Goal: Task Accomplishment & Management: Use online tool/utility

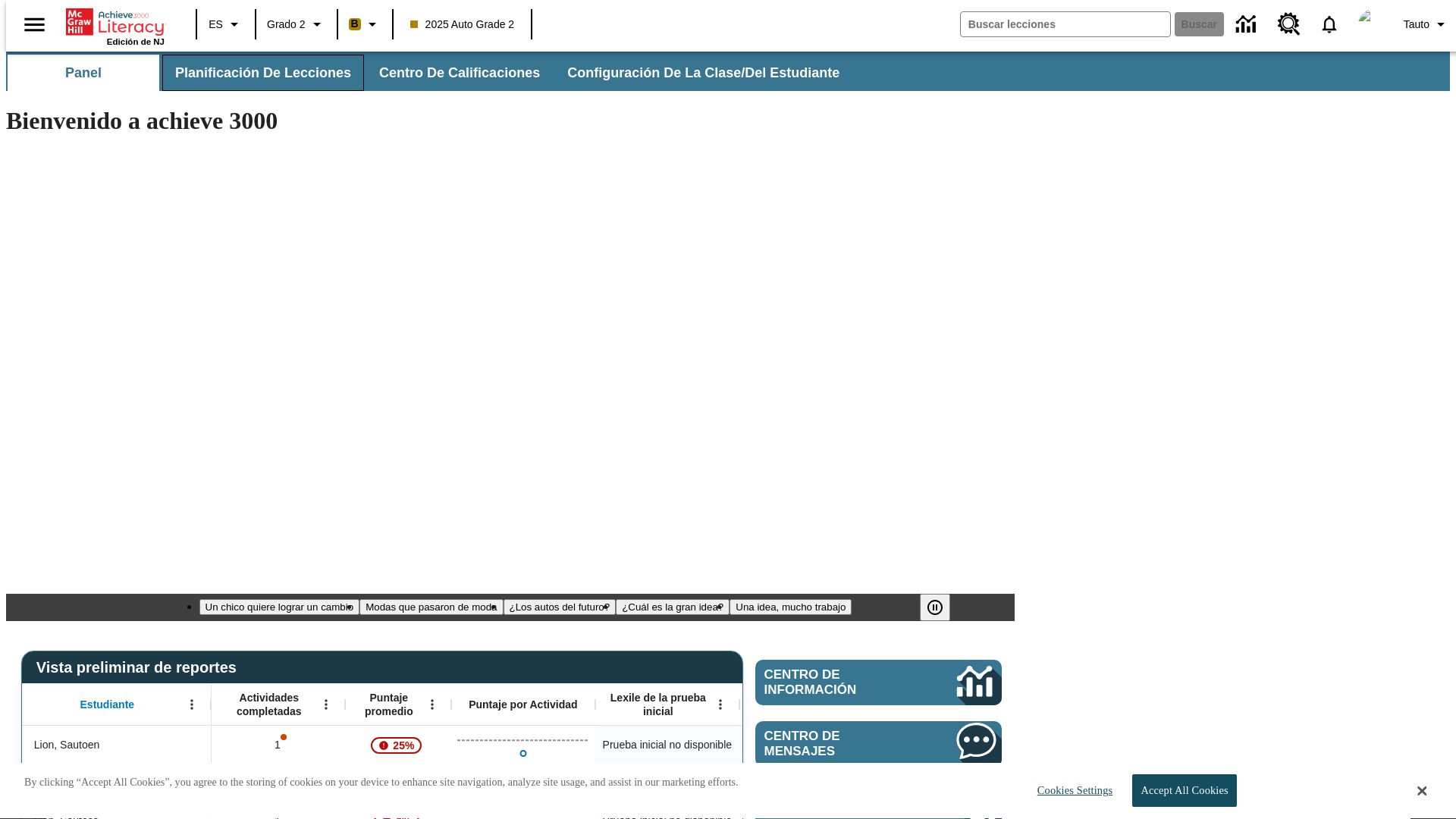
click at [254, 73] on span "Planificación de lecciones" at bounding box center [263, 73] width 176 height 18
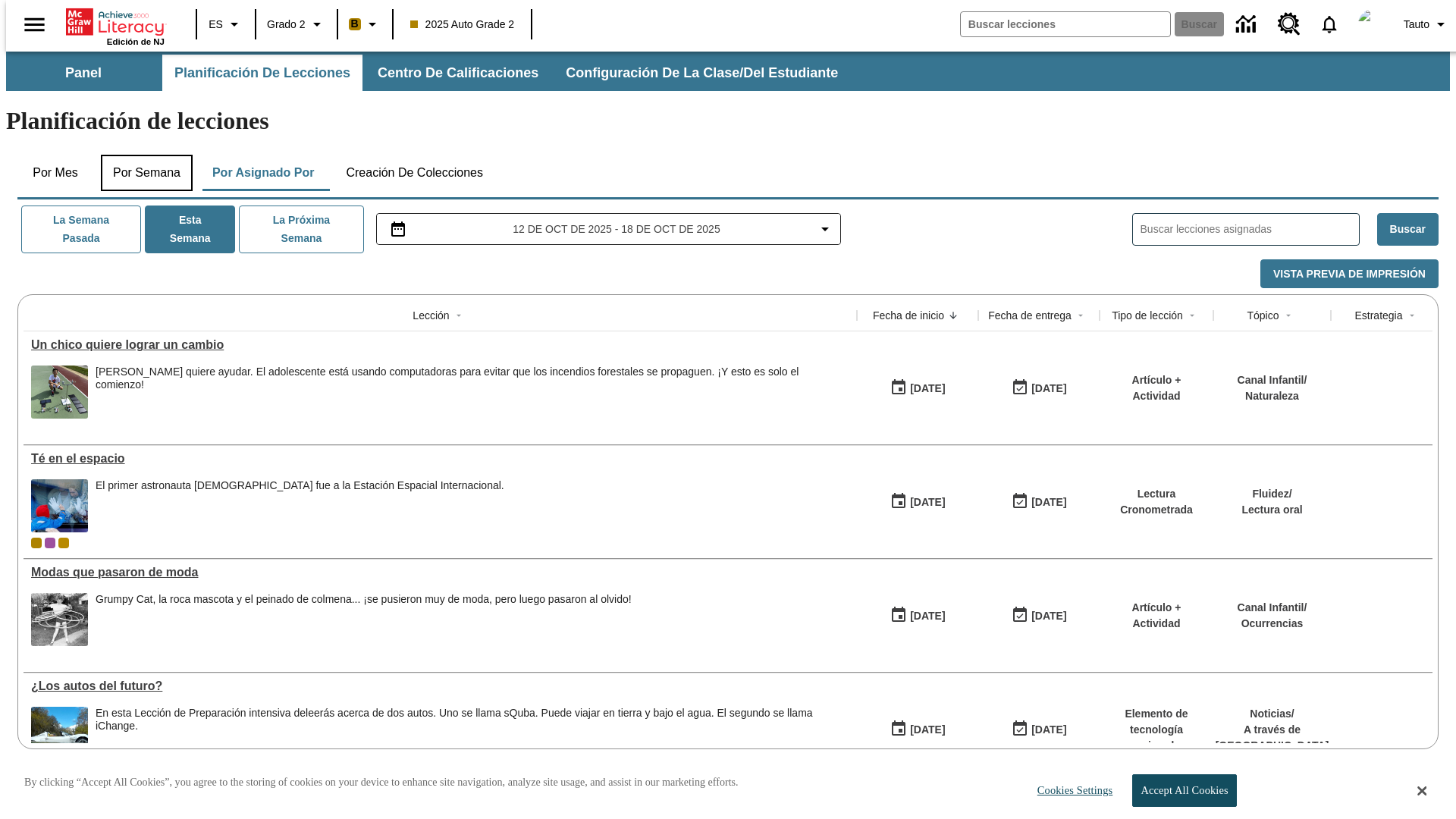
click at [142, 155] on button "Por semana" at bounding box center [146, 172] width 92 height 36
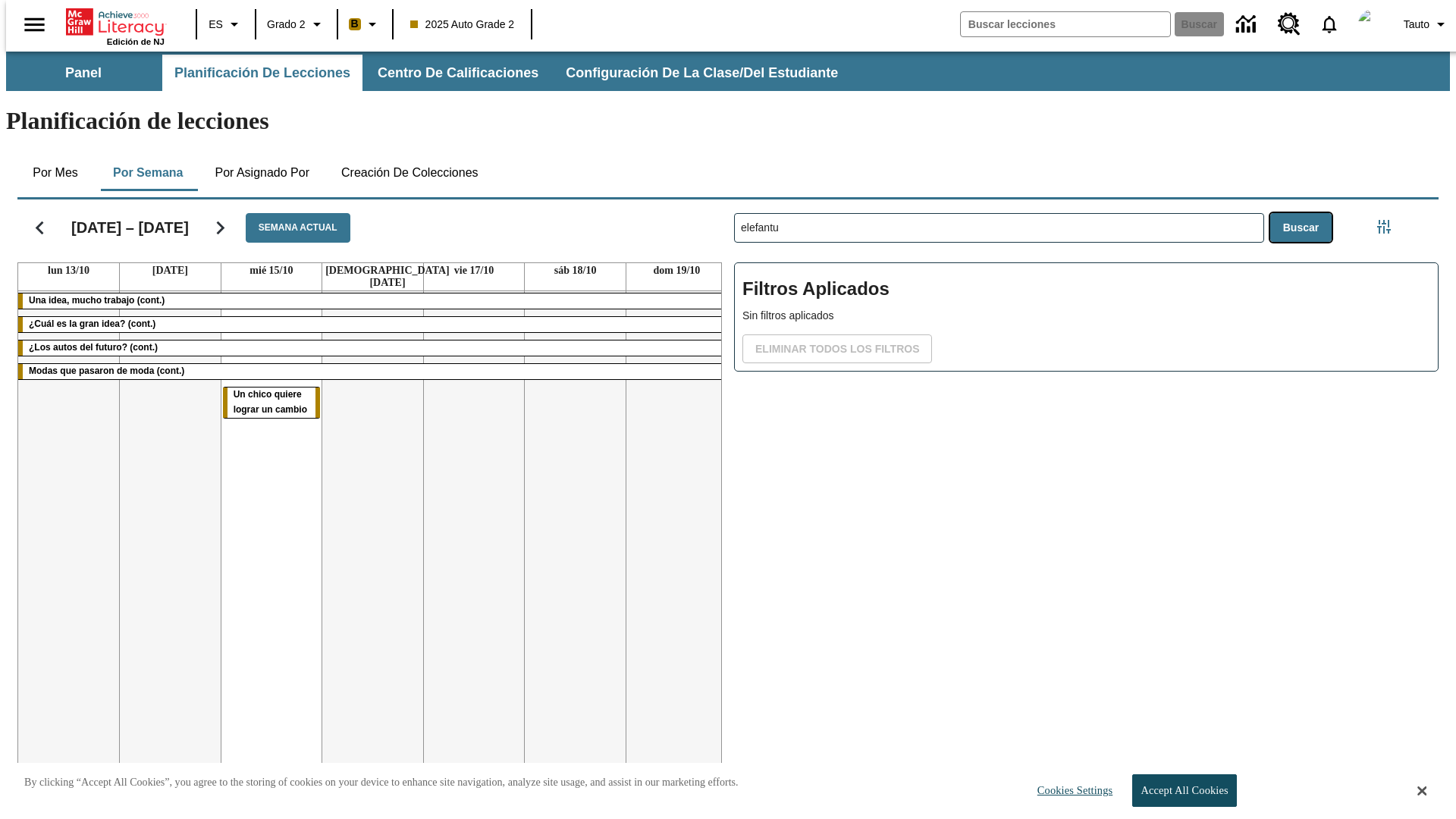
click at [1305, 213] on button "Buscar" at bounding box center [1301, 227] width 62 height 30
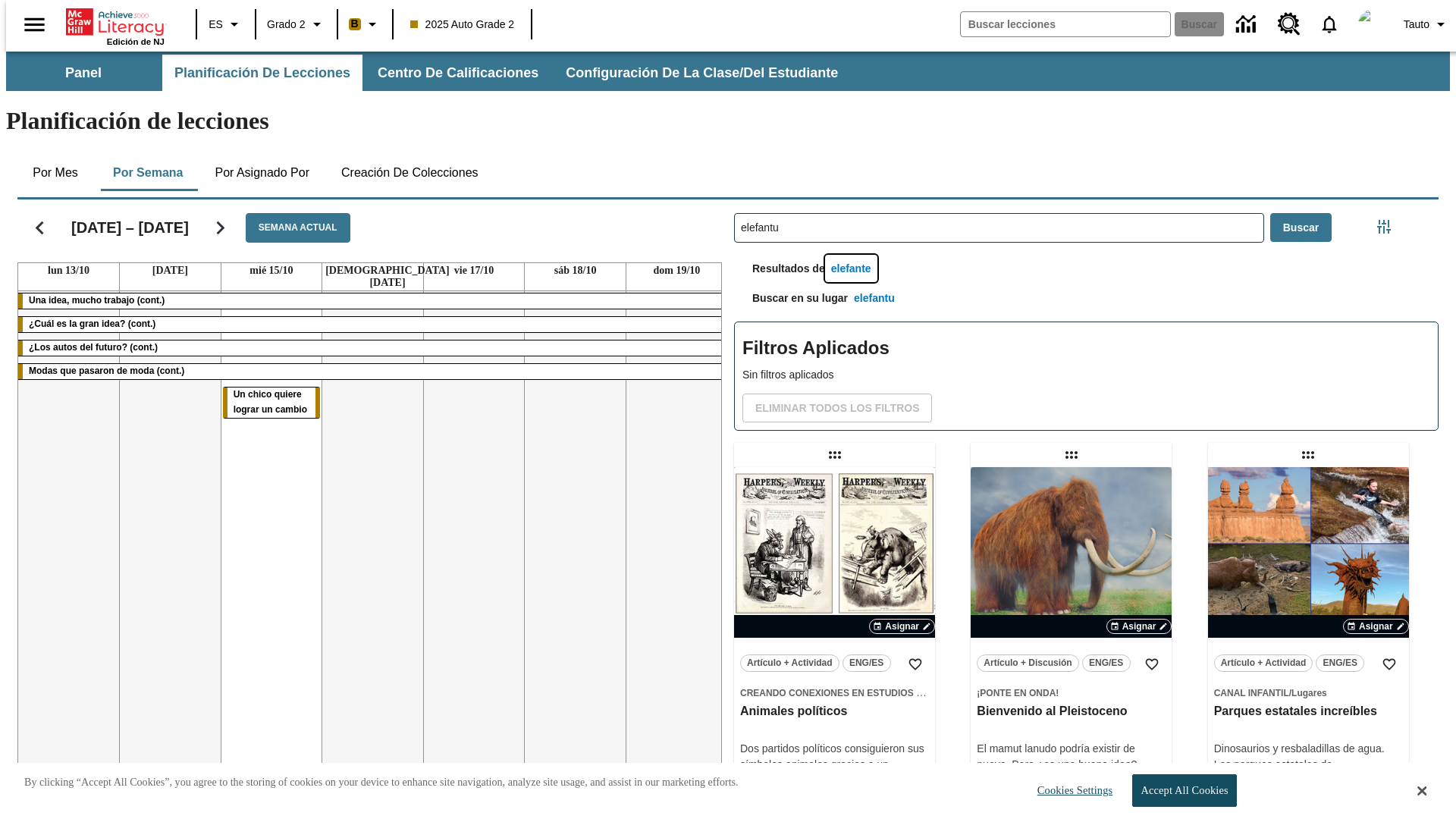
click at [853, 255] on button "elefante" at bounding box center [852, 269] width 52 height 28
type input "elefante"
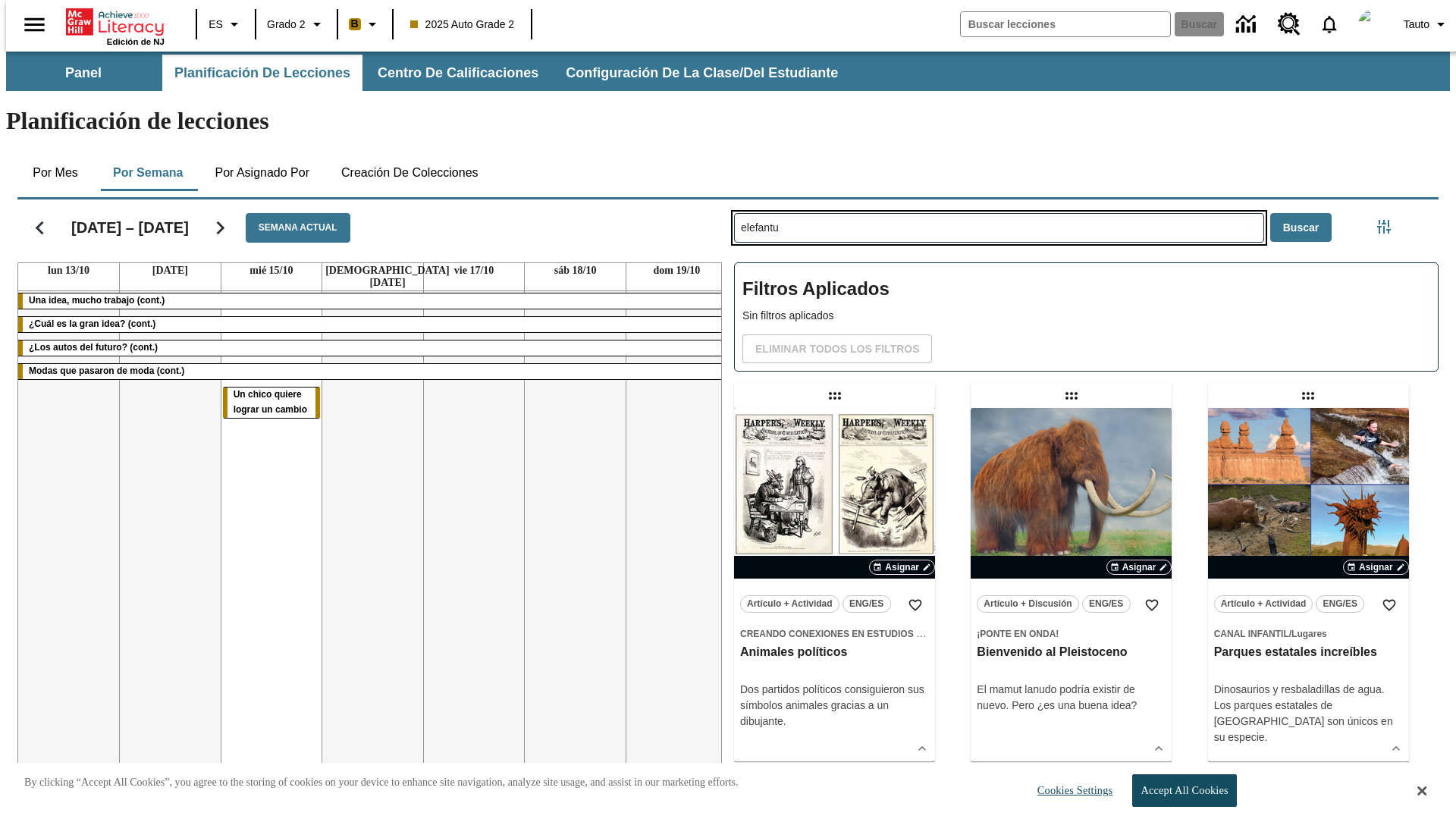
type input "elefantu"
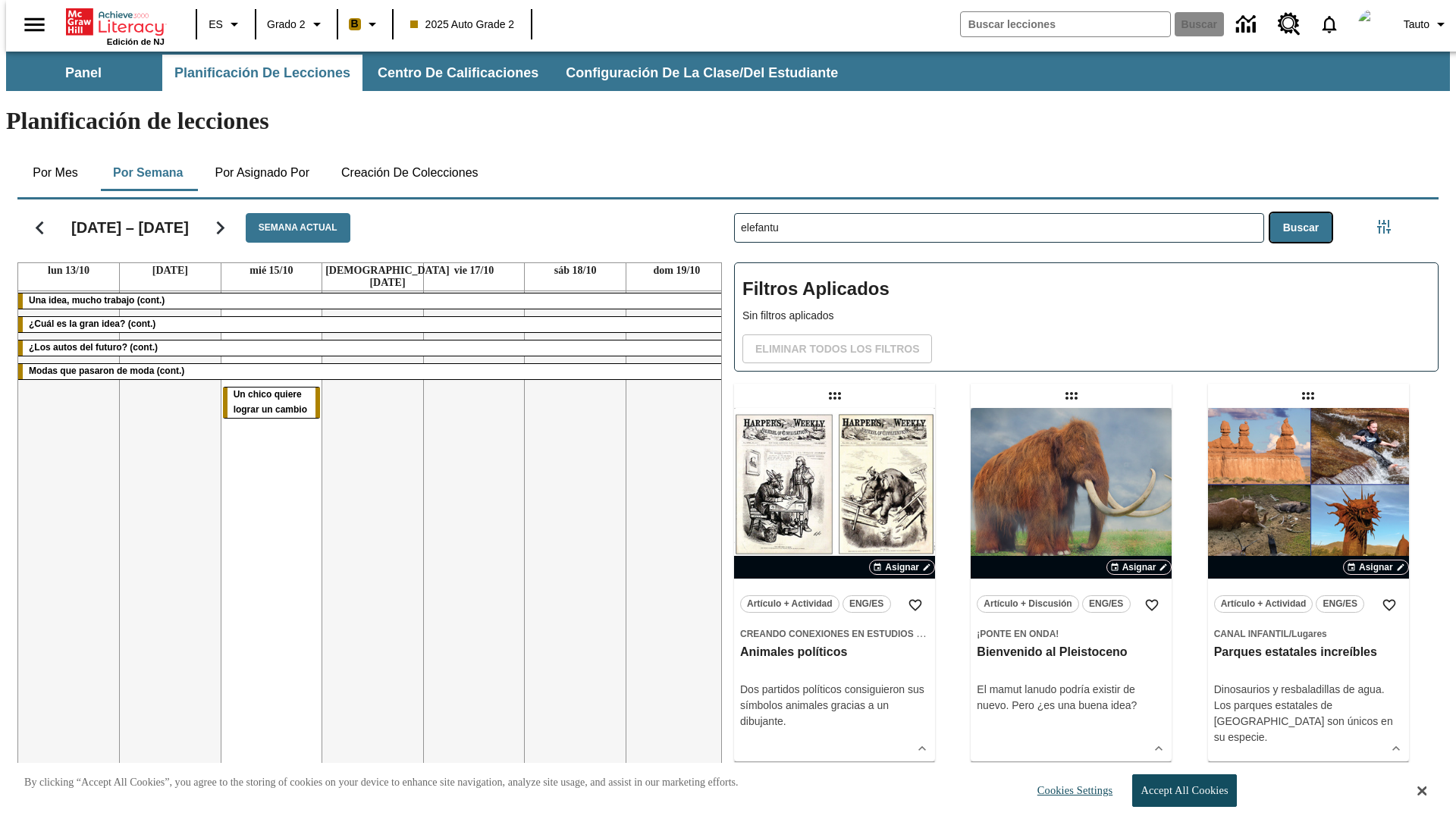
click at [1305, 213] on button "Buscar" at bounding box center [1301, 227] width 62 height 30
